Goal: Check status: Check status

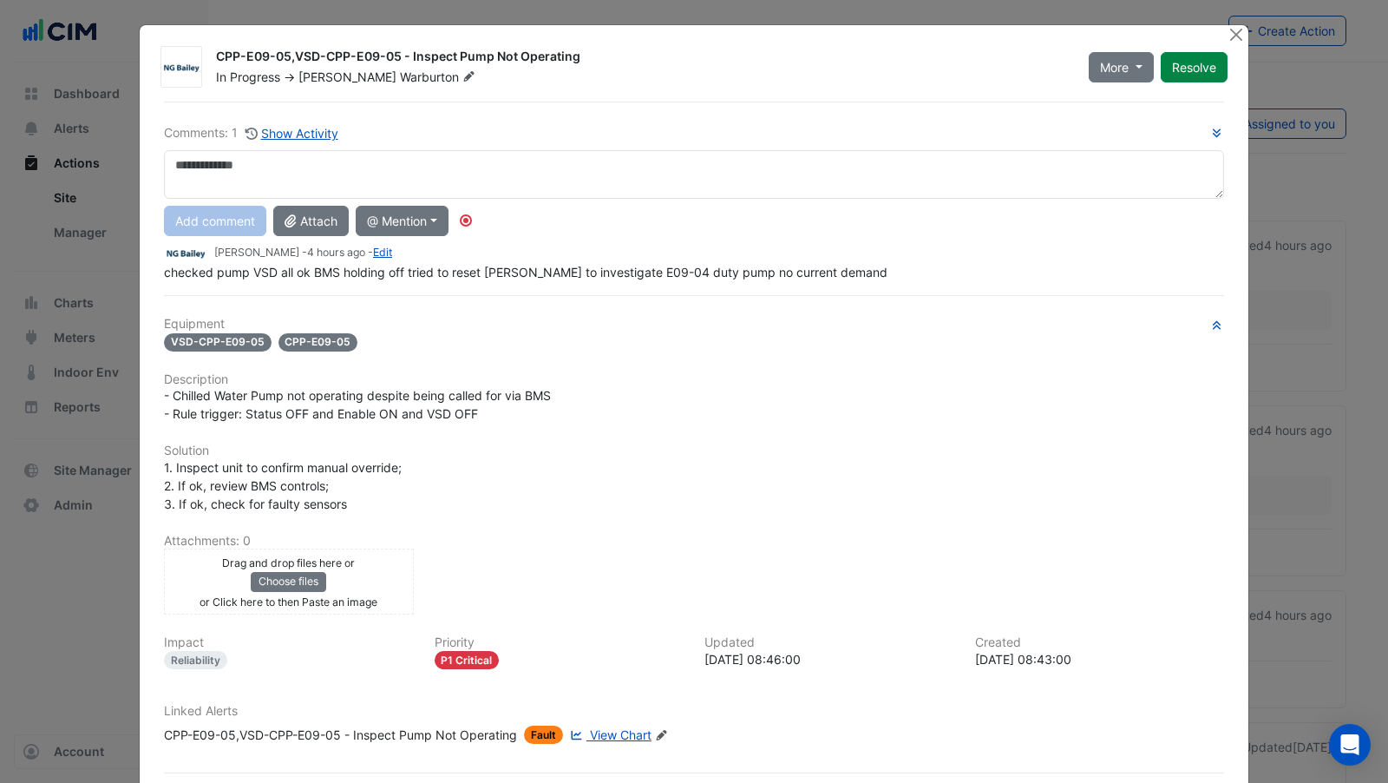
click at [625, 732] on link "View Chart" at bounding box center [609, 734] width 85 height 18
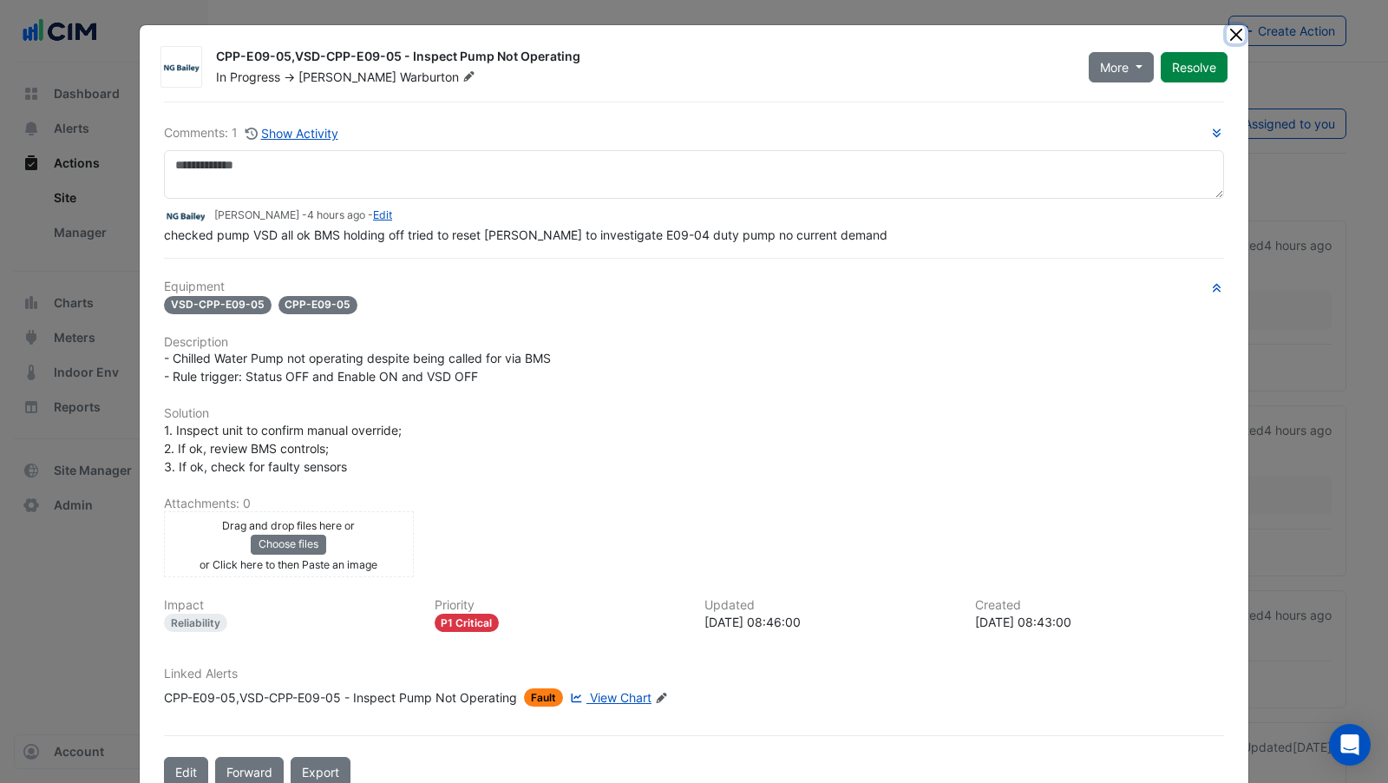
click at [1233, 35] on button "Close" at bounding box center [1236, 34] width 18 height 18
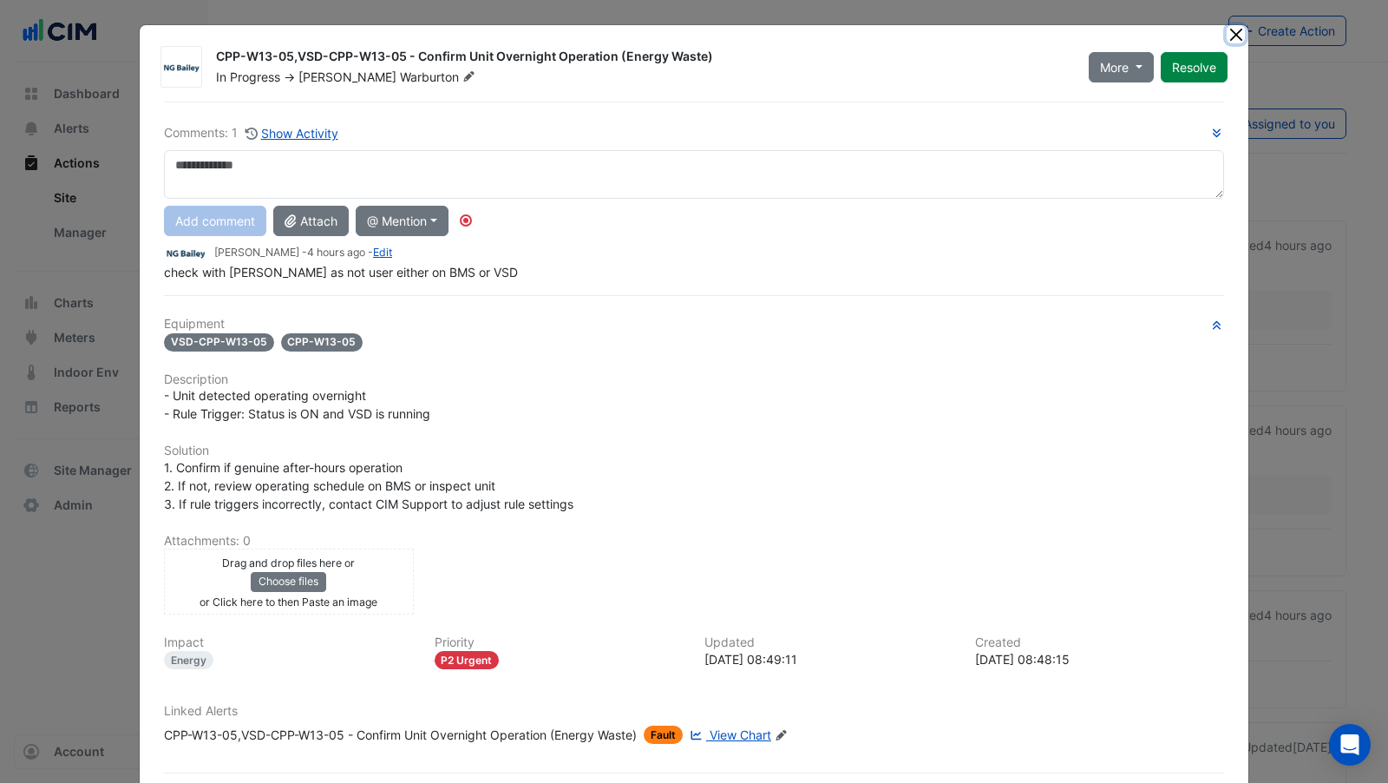
click at [1237, 39] on button "Close" at bounding box center [1236, 34] width 18 height 18
